Goal: Task Accomplishment & Management: Complete application form

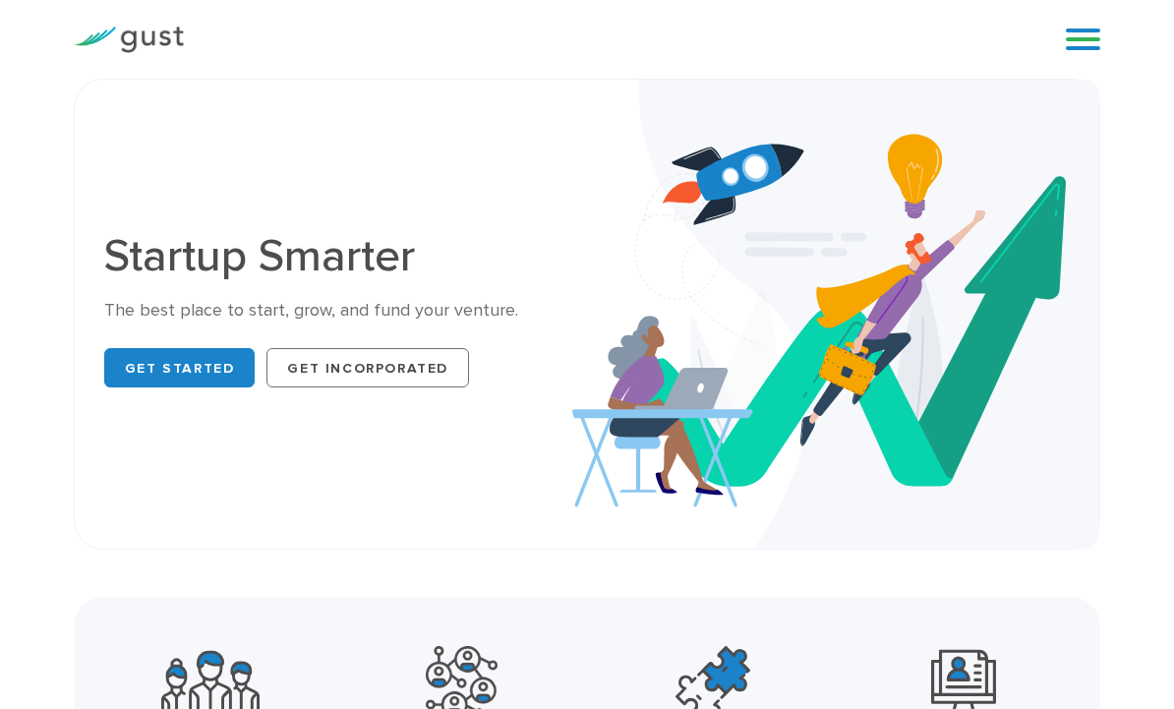
click at [1082, 41] on link at bounding box center [1083, 40] width 34 height 30
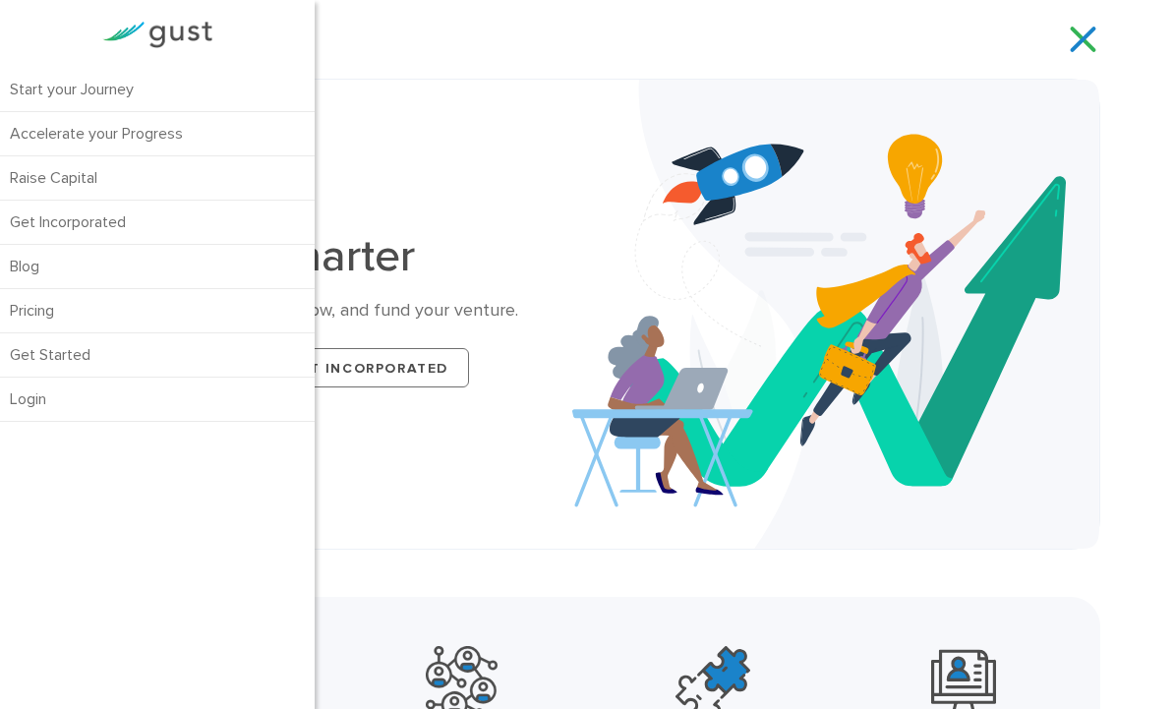
click at [99, 82] on link "Start your Journey" at bounding box center [157, 89] width 315 height 43
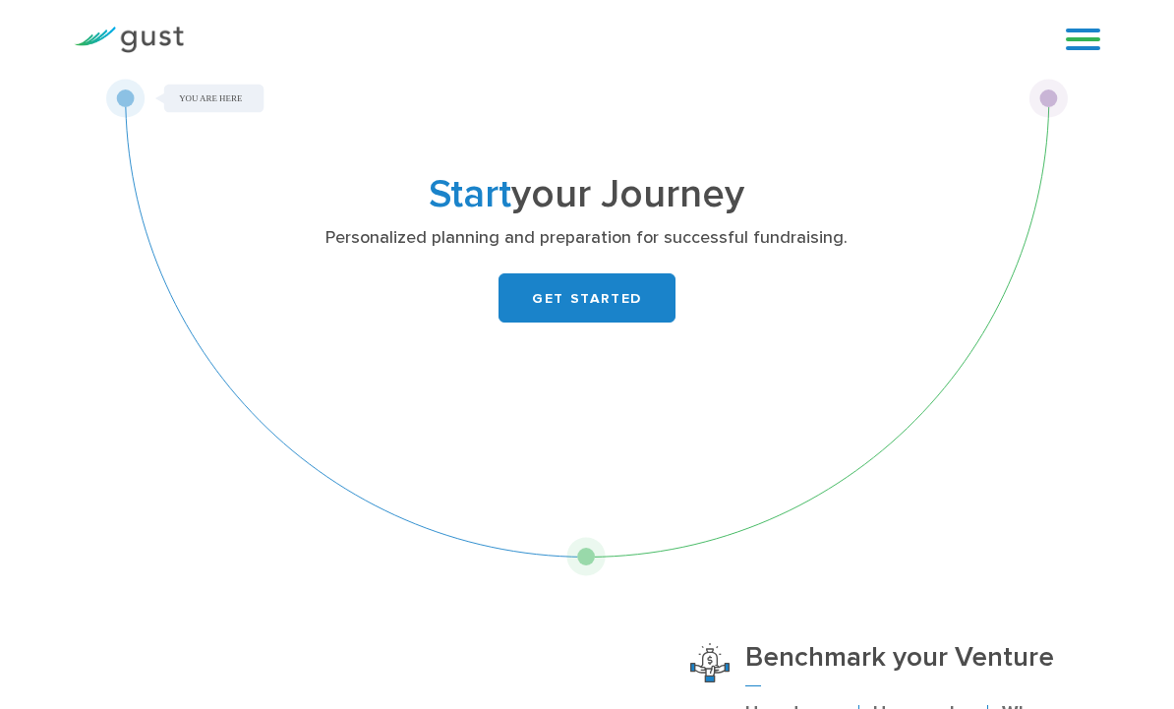
click at [602, 306] on link "GET STARTED" at bounding box center [587, 297] width 177 height 49
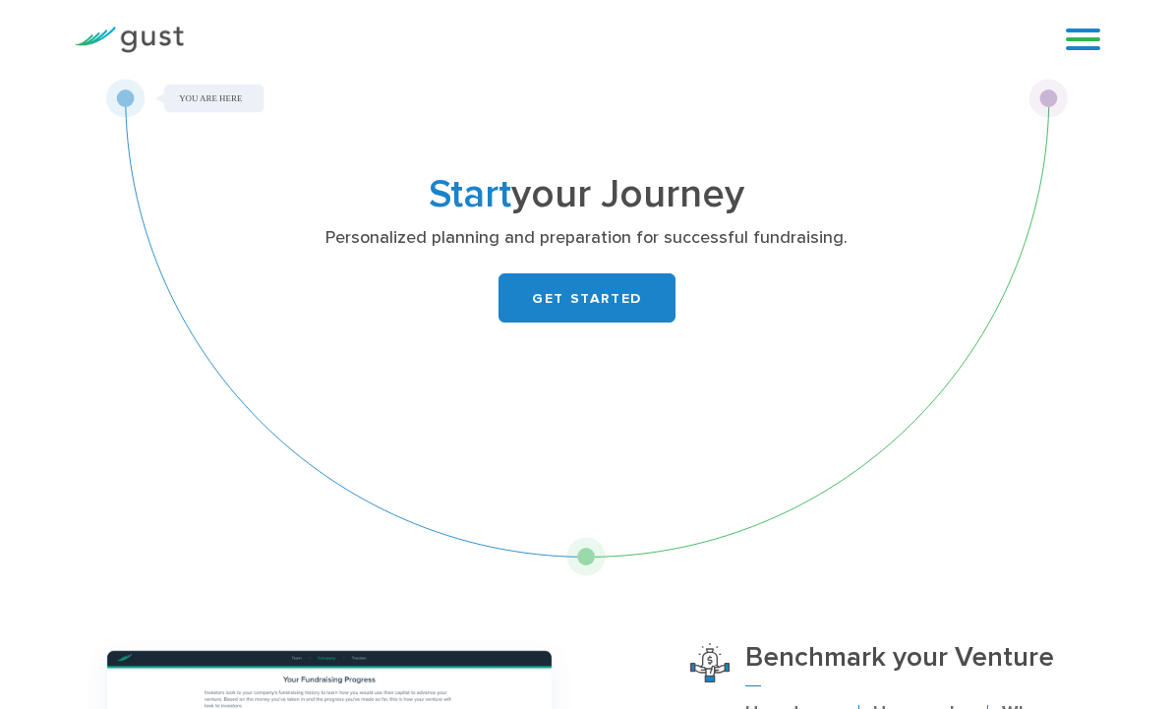
click at [582, 289] on link "GET STARTED" at bounding box center [587, 297] width 177 height 49
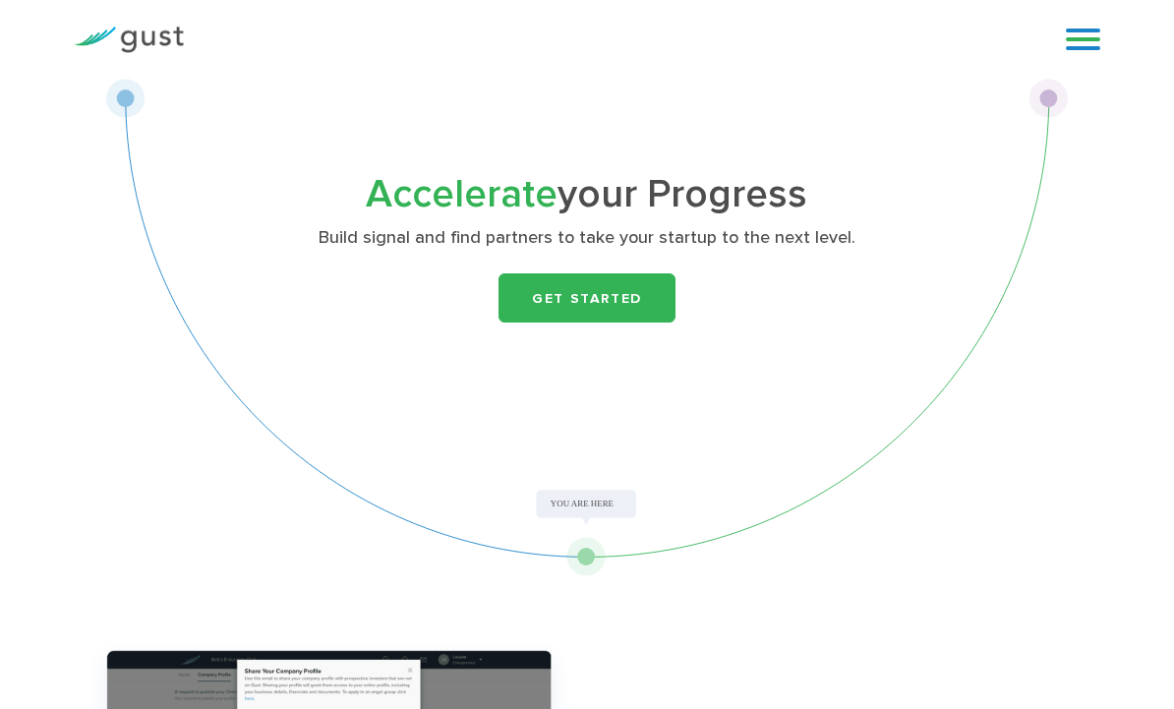
click at [562, 279] on link "Get Started" at bounding box center [587, 297] width 177 height 49
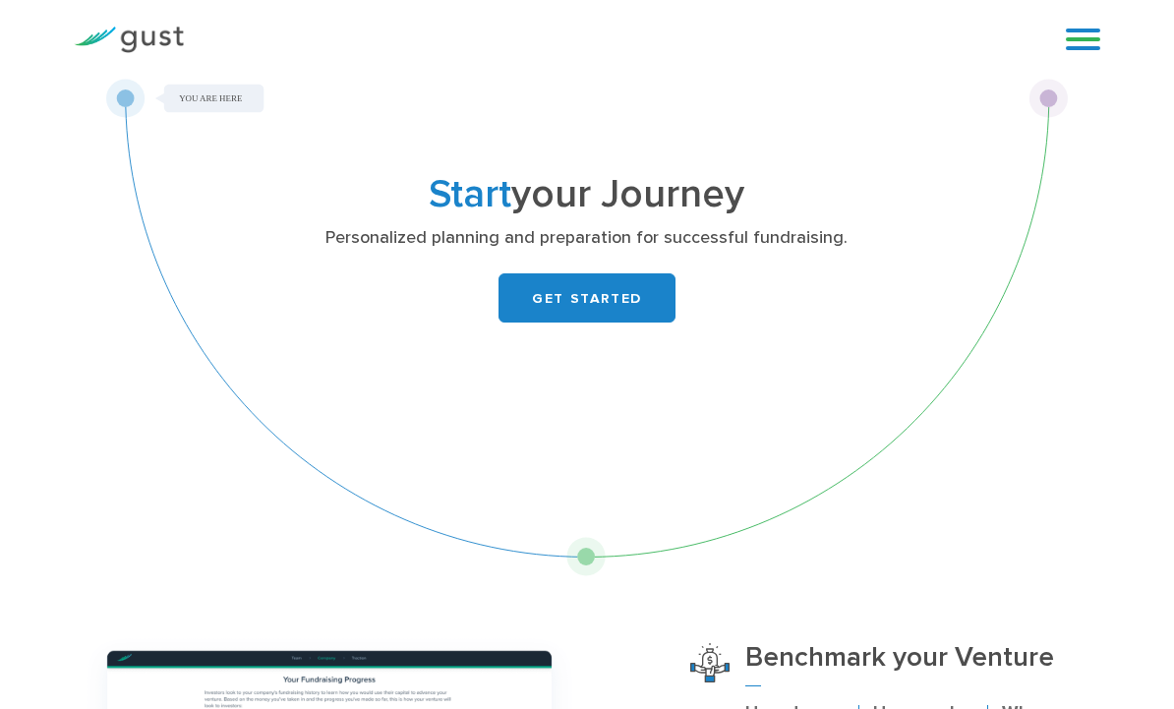
click at [549, 297] on link "GET STARTED" at bounding box center [587, 297] width 177 height 49
